Goal: Answer question/provide support

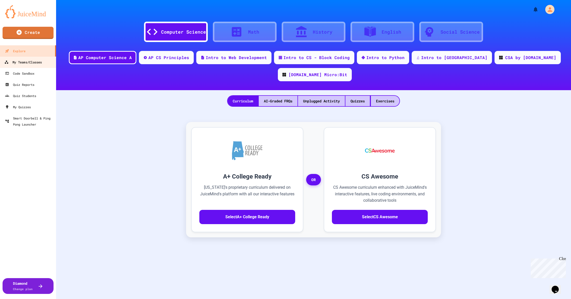
click at [25, 66] on link "My Teams/Classes" at bounding box center [28, 61] width 58 height 11
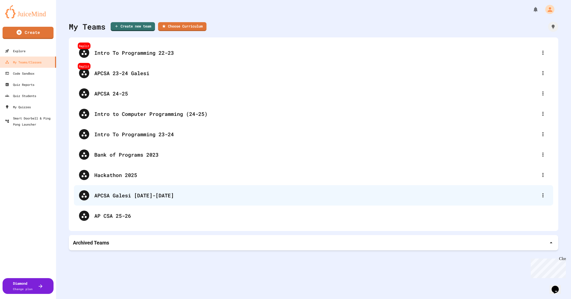
click at [134, 192] on div "APCSA Galesi [DATE]-[DATE]" at bounding box center [316, 196] width 444 height 8
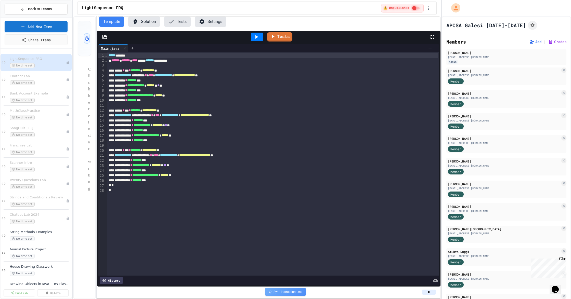
click at [424, 120] on div "**********" at bounding box center [285, 149] width 571 height 299
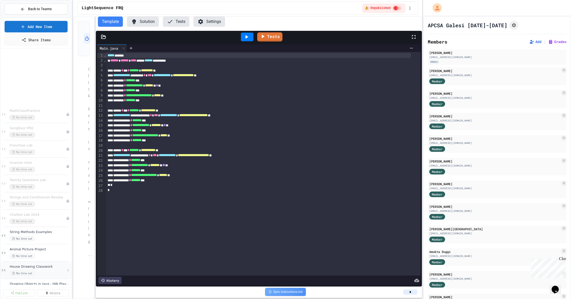
scroll to position [84, 0]
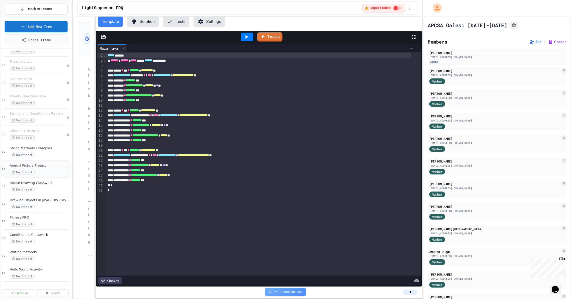
click at [28, 165] on span "Animal Picture Project" at bounding box center [38, 166] width 56 height 4
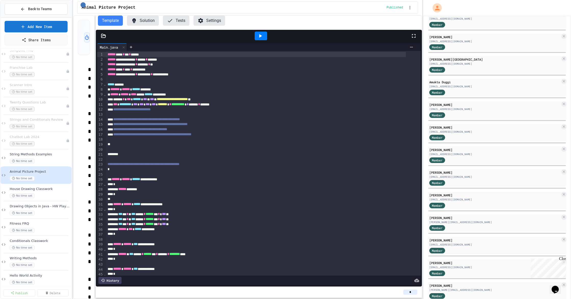
scroll to position [204, 0]
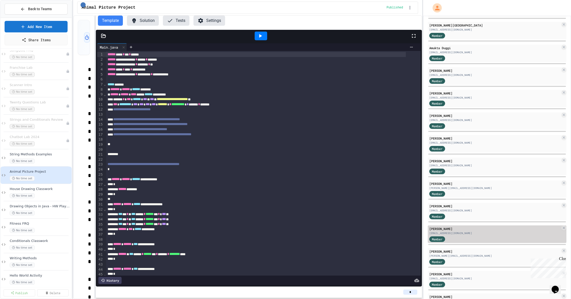
click at [459, 235] on div "[EMAIL_ADDRESS][DOMAIN_NAME]" at bounding box center [494, 234] width 131 height 4
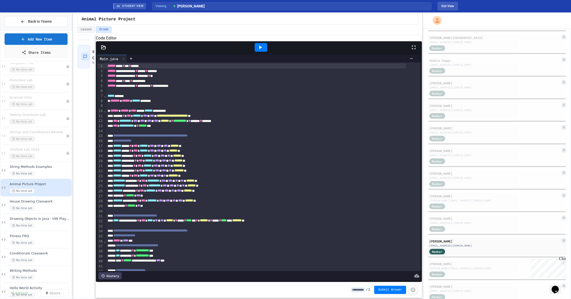
click at [258, 50] on icon at bounding box center [260, 47] width 6 height 6
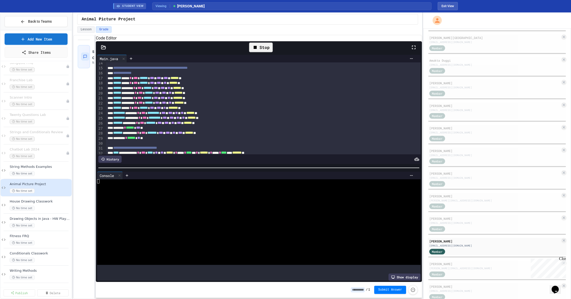
scroll to position [102, 0]
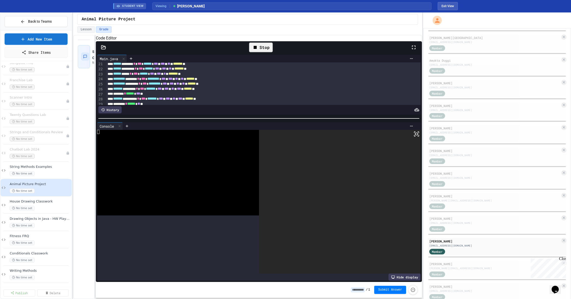
click at [260, 121] on div at bounding box center [259, 118] width 326 height 5
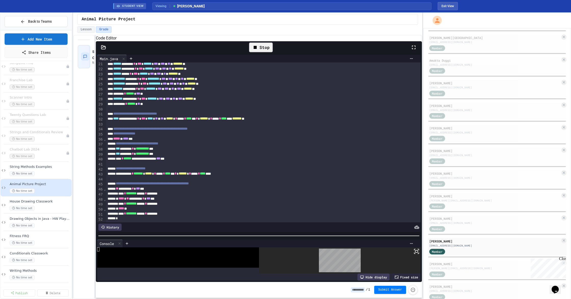
click at [258, 236] on div "**********" at bounding box center [259, 168] width 326 height 229
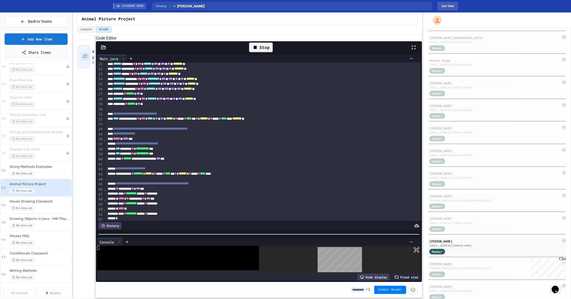
scroll to position [0, 0]
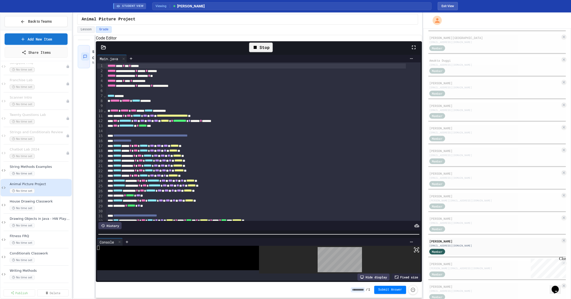
click at [111, 228] on div "**********" at bounding box center [259, 143] width 326 height 179
click at [113, 226] on div "History" at bounding box center [109, 225] width 23 height 7
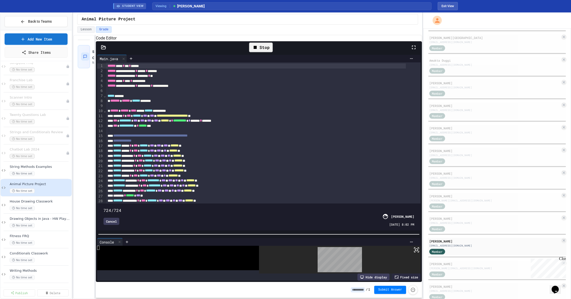
drag, startPoint x: 407, startPoint y: 199, endPoint x: 411, endPoint y: 200, distance: 3.4
click at [104, 208] on span at bounding box center [104, 208] width 0 height 0
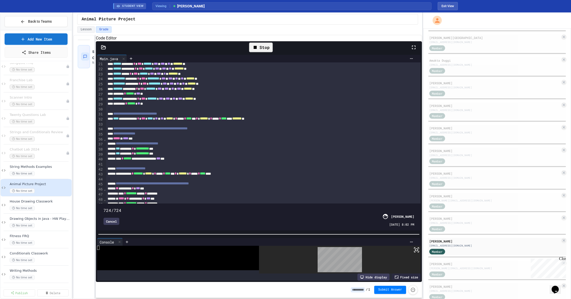
scroll to position [136, 0]
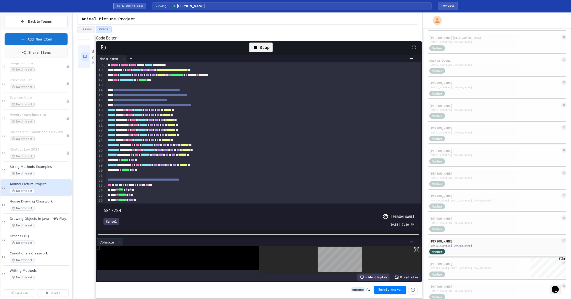
drag, startPoint x: 408, startPoint y: 201, endPoint x: 391, endPoint y: 202, distance: 16.6
click at [104, 208] on span at bounding box center [104, 208] width 0 height 0
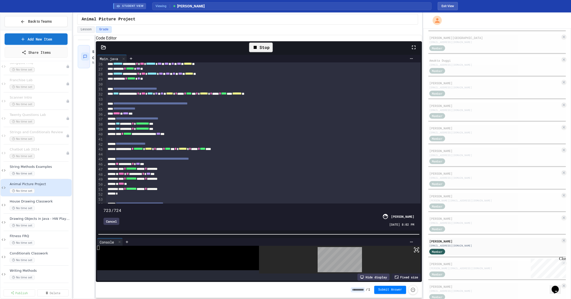
scroll to position [42, 0]
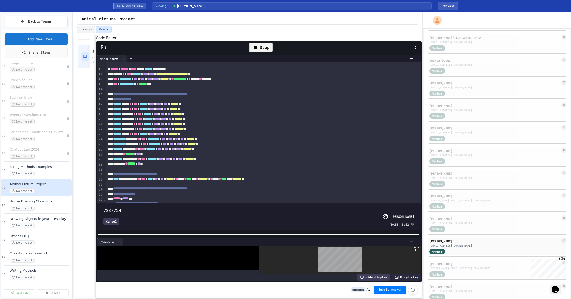
type input "***"
drag, startPoint x: 392, startPoint y: 201, endPoint x: 411, endPoint y: 201, distance: 18.9
click at [104, 208] on span at bounding box center [104, 208] width 0 height 0
